Goal: Transaction & Acquisition: Register for event/course

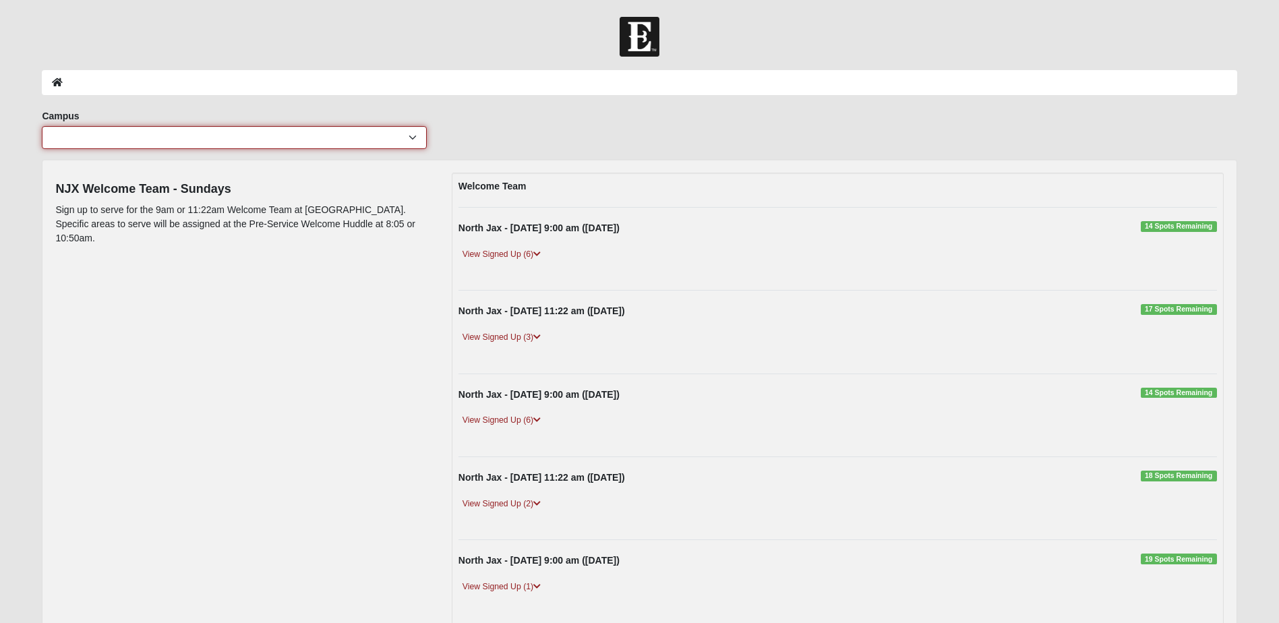
click at [411, 138] on select "[GEOGRAPHIC_DATA] [GEOGRAPHIC_DATA] (Coming Soon) Eleven22 Online [PERSON_NAME]…" at bounding box center [234, 137] width 385 height 23
select select "15"
click at [42, 126] on select "[GEOGRAPHIC_DATA] [GEOGRAPHIC_DATA] (Coming Soon) Eleven22 Online [PERSON_NAME]…" at bounding box center [234, 137] width 385 height 23
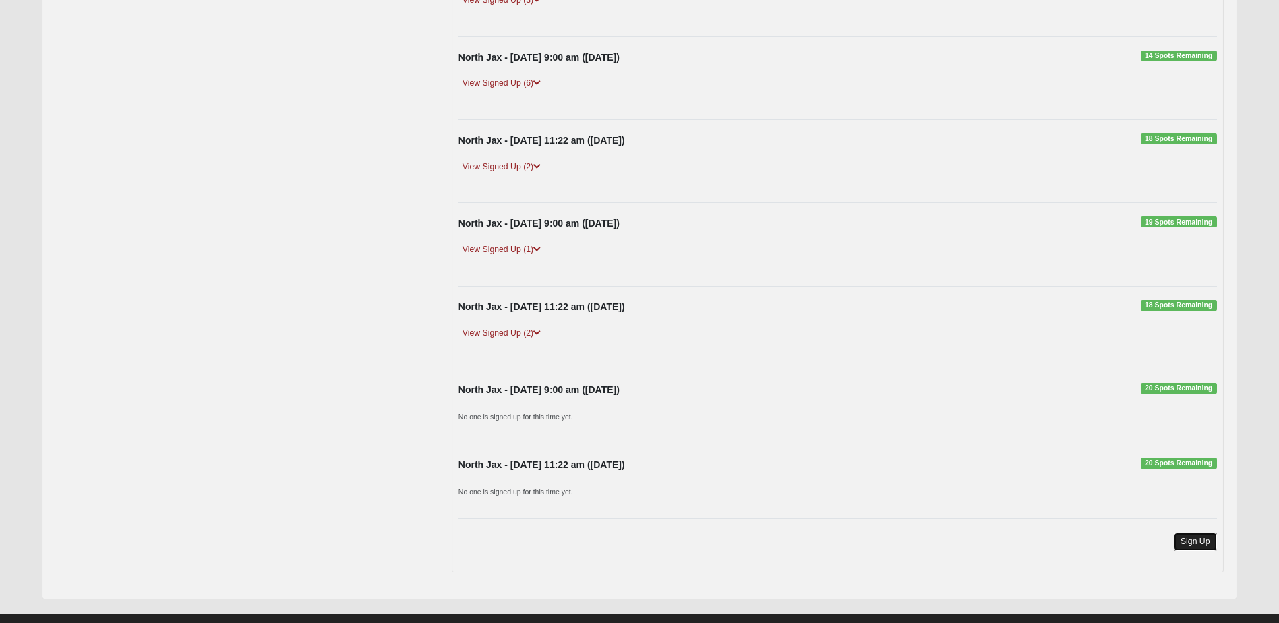
click at [1201, 535] on link "Sign Up" at bounding box center [1195, 542] width 43 height 18
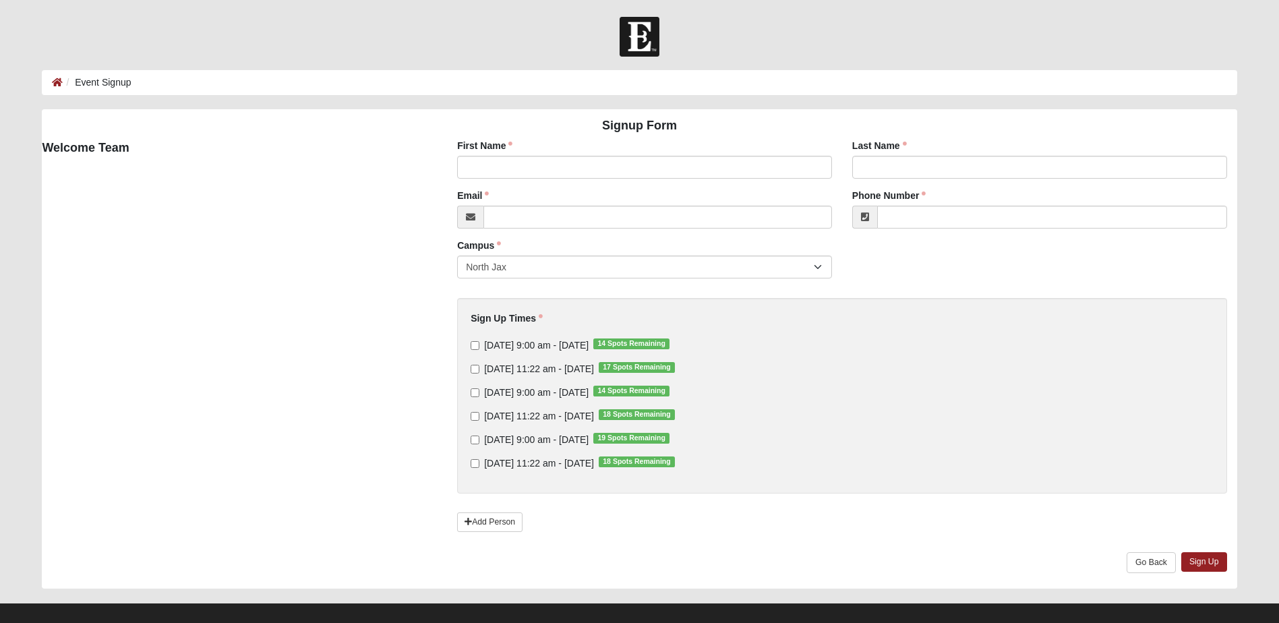
click at [474, 153] on div "First Name First Name is required." at bounding box center [644, 159] width 375 height 40
click at [474, 158] on input "First Name" at bounding box center [644, 167] width 375 height 23
type input "[PERSON_NAME]"
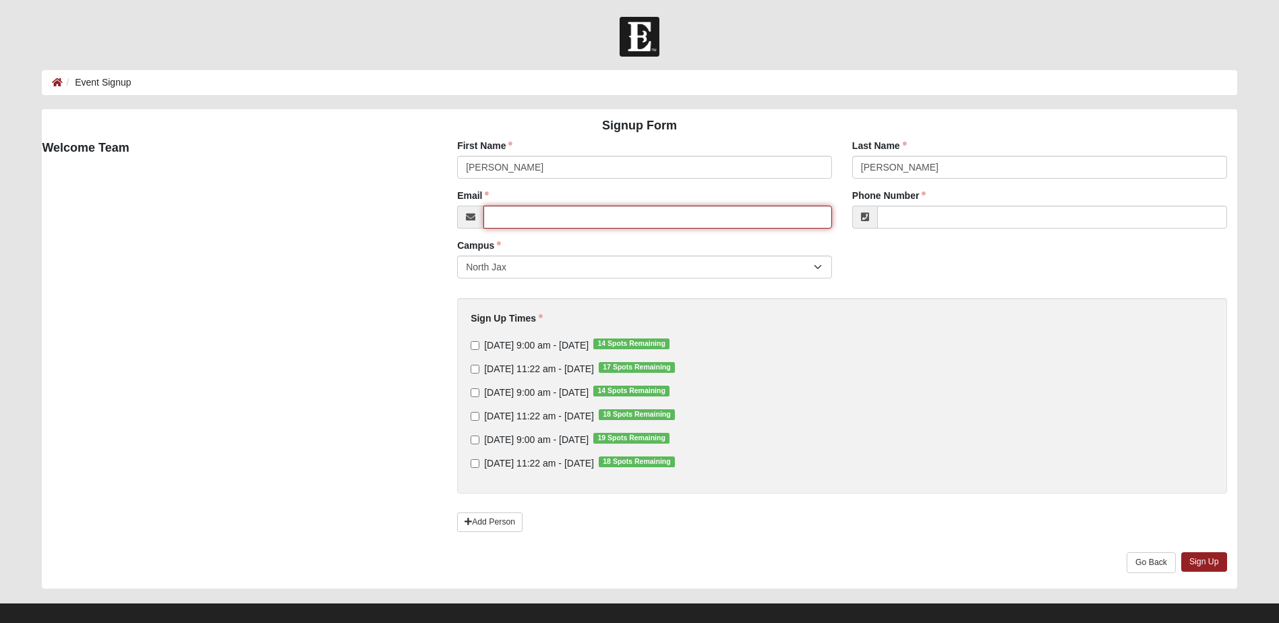
type input "[EMAIL_ADDRESS][DOMAIN_NAME]"
type input "[PHONE_NUMBER]"
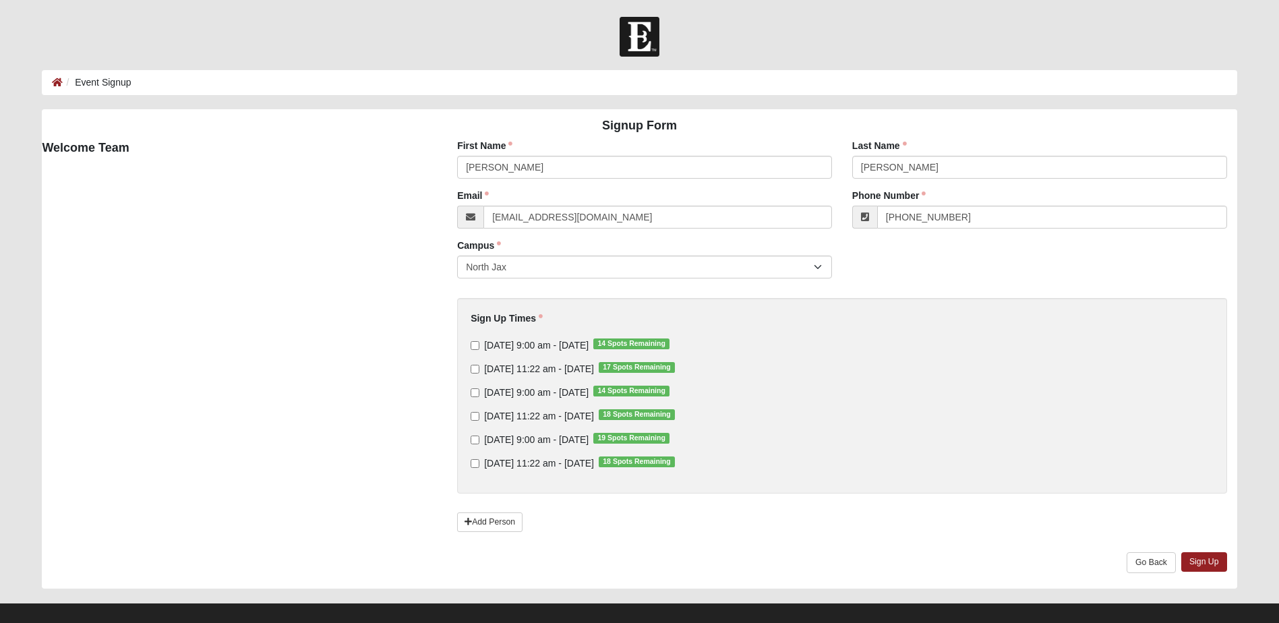
click at [470, 368] on div "Sign Up Times [DATE] 9:00 am - [DATE] 14 Spots Remaining [DATE] 11:22 am - [DAT…" at bounding box center [842, 396] width 770 height 196
click at [473, 372] on input "[DATE] 11:22 am - [DATE] 17 Spots Remaining" at bounding box center [475, 369] width 9 height 9
checkbox input "true"
click at [1201, 558] on link "Sign Up" at bounding box center [1205, 562] width 46 height 20
